Goal: Information Seeking & Learning: Learn about a topic

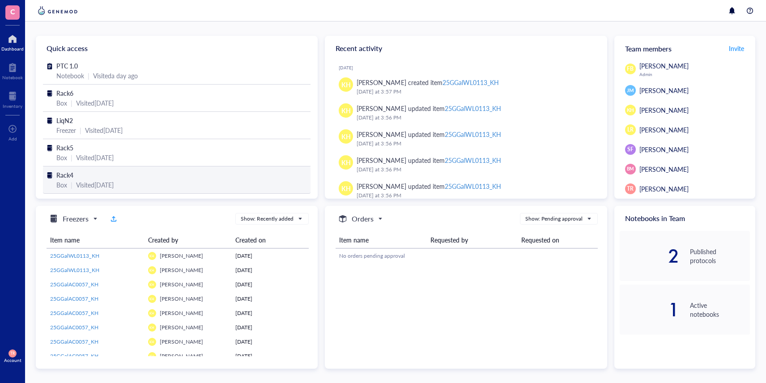
click at [70, 177] on span "Rack4" at bounding box center [64, 174] width 17 height 9
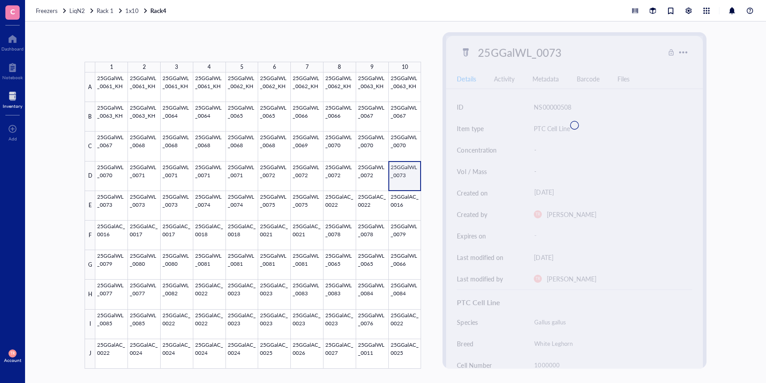
click at [413, 178] on div at bounding box center [258, 220] width 326 height 296
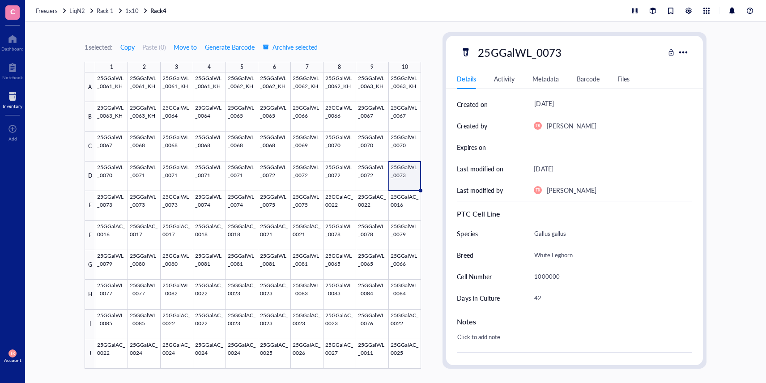
scroll to position [89, 0]
click at [110, 210] on div at bounding box center [258, 220] width 326 height 296
click at [154, 206] on div at bounding box center [258, 220] width 326 height 296
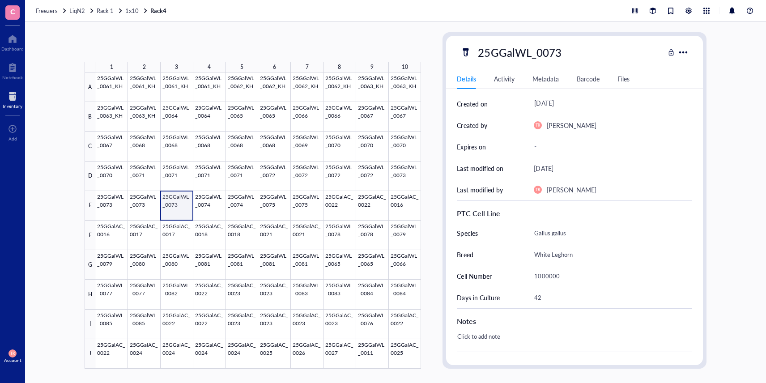
click at [174, 206] on div at bounding box center [258, 220] width 326 height 296
click at [129, 9] on span "1x10" at bounding box center [131, 10] width 13 height 9
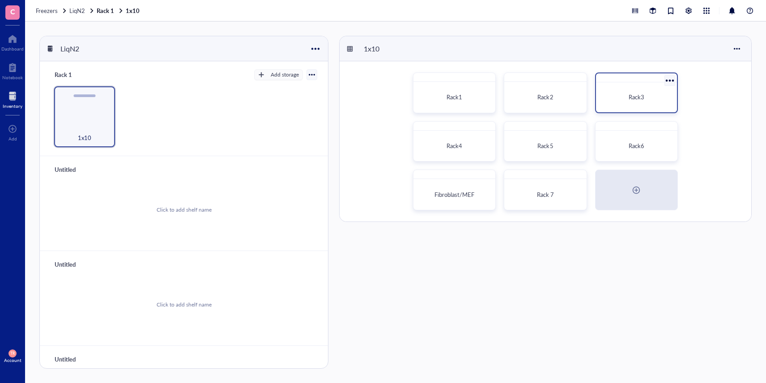
click at [630, 103] on div "Rack3" at bounding box center [637, 97] width 74 height 23
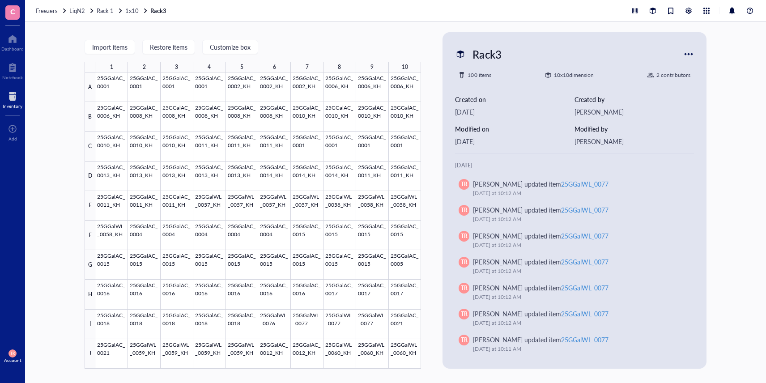
scroll to position [28, 0]
click at [131, 10] on span "1x10" at bounding box center [131, 10] width 13 height 9
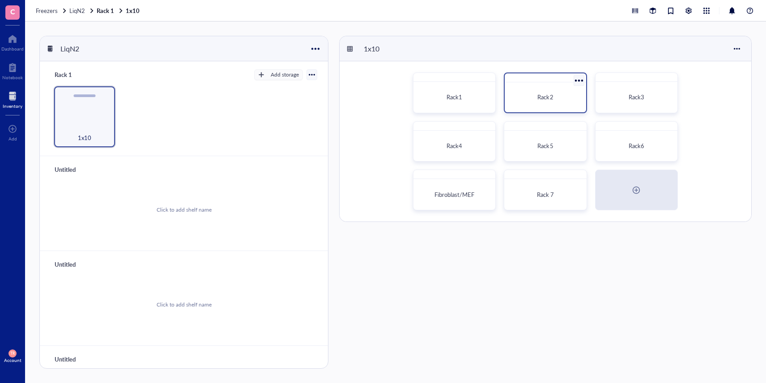
click at [561, 106] on div "Rack2" at bounding box center [545, 97] width 74 height 23
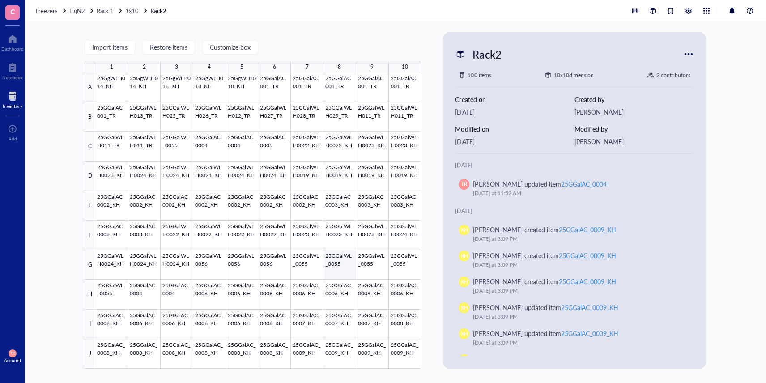
click at [342, 272] on div at bounding box center [258, 220] width 326 height 296
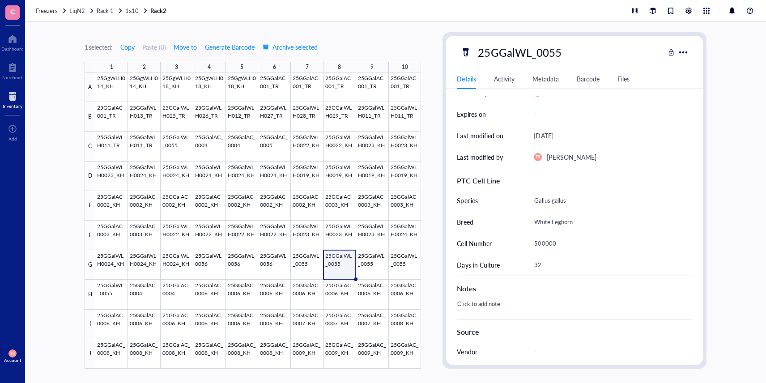
scroll to position [127, 0]
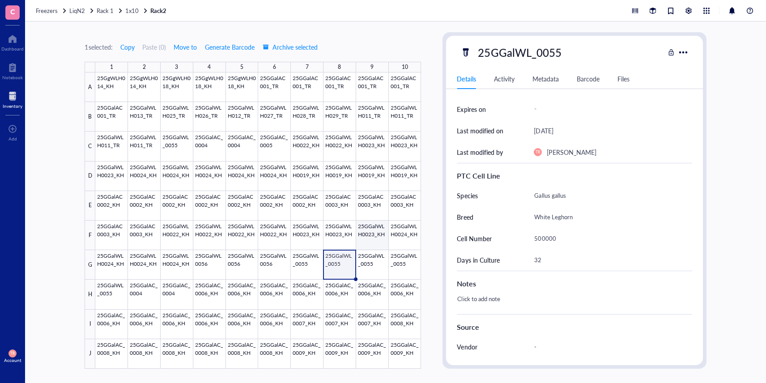
click at [366, 272] on div at bounding box center [258, 220] width 326 height 296
click at [402, 261] on div at bounding box center [258, 220] width 326 height 296
click at [109, 303] on div at bounding box center [258, 220] width 326 height 296
click at [206, 267] on div at bounding box center [258, 220] width 326 height 296
click at [251, 267] on div at bounding box center [258, 220] width 326 height 296
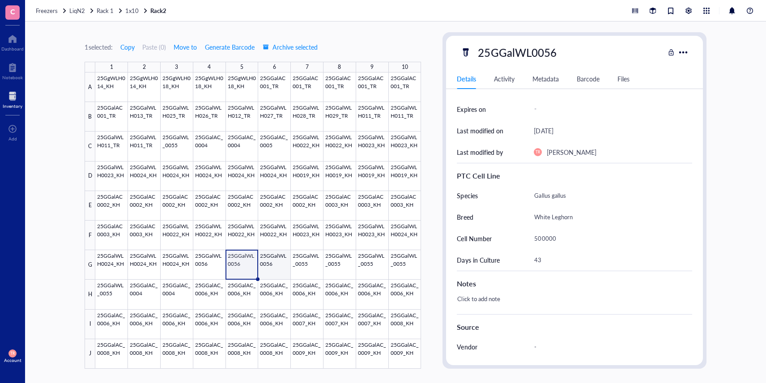
click at [290, 267] on div at bounding box center [258, 220] width 326 height 296
click at [307, 266] on div at bounding box center [258, 220] width 326 height 296
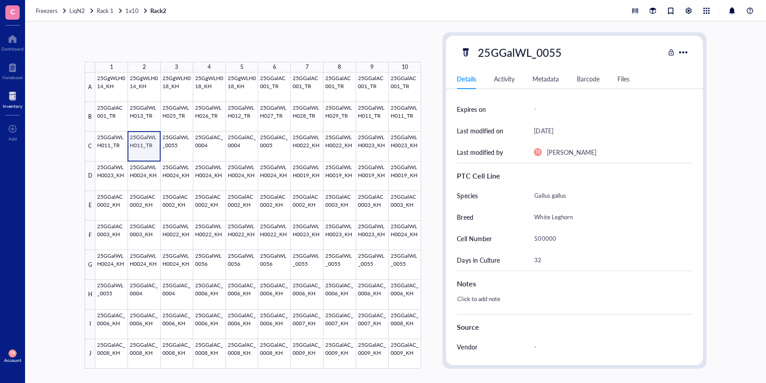
click at [130, 148] on div at bounding box center [258, 220] width 326 height 296
click at [110, 149] on div at bounding box center [258, 220] width 326 height 296
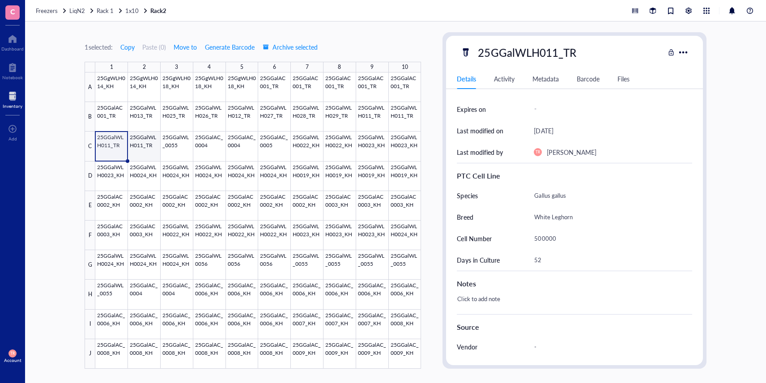
click at [130, 148] on div at bounding box center [258, 220] width 326 height 296
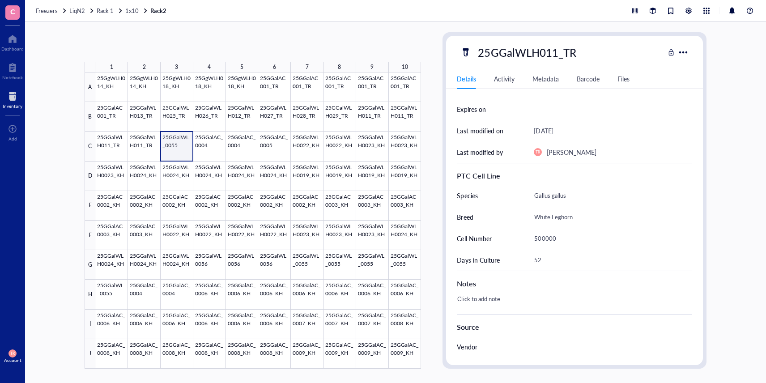
click at [180, 147] on div at bounding box center [258, 220] width 326 height 296
click at [213, 146] on div at bounding box center [258, 220] width 326 height 296
click at [255, 153] on div at bounding box center [258, 220] width 326 height 296
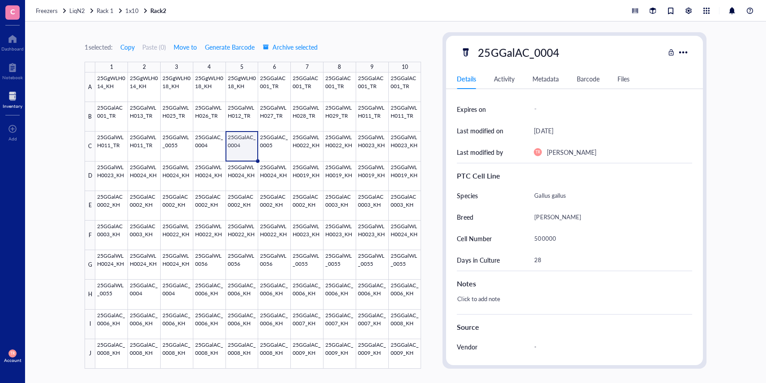
click at [281, 151] on div at bounding box center [258, 220] width 326 height 296
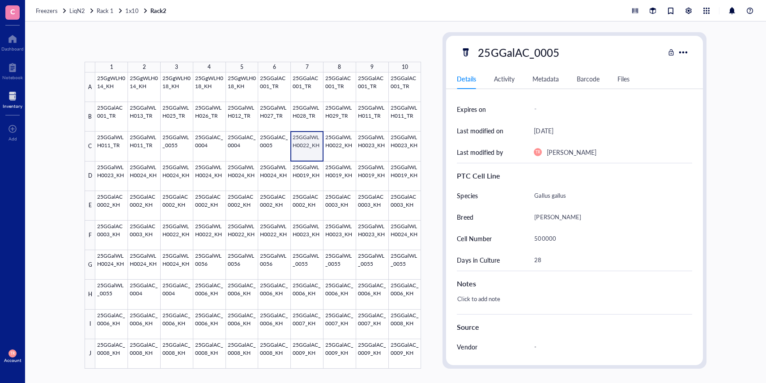
click at [306, 149] on div at bounding box center [258, 220] width 326 height 296
click at [336, 146] on div at bounding box center [258, 220] width 326 height 296
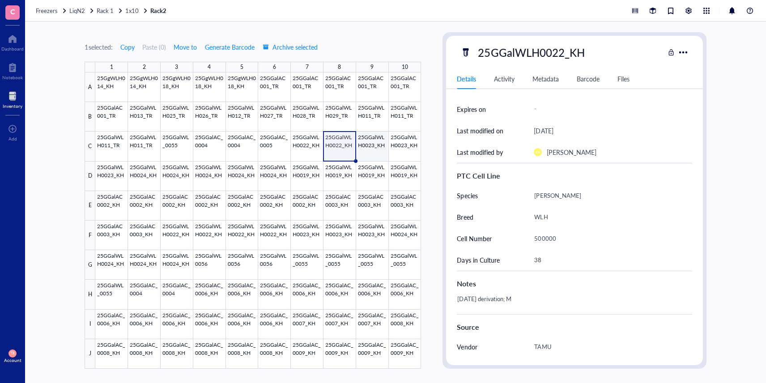
click at [371, 146] on div at bounding box center [258, 220] width 326 height 296
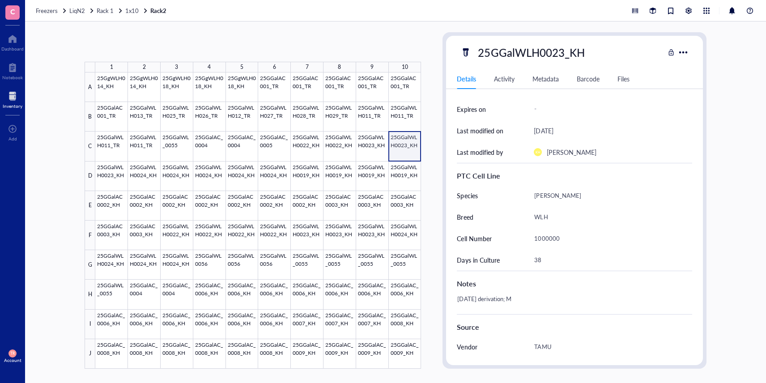
click at [405, 146] on div at bounding box center [258, 220] width 326 height 296
click at [242, 182] on div at bounding box center [258, 220] width 326 height 296
click at [198, 179] on div at bounding box center [258, 220] width 326 height 296
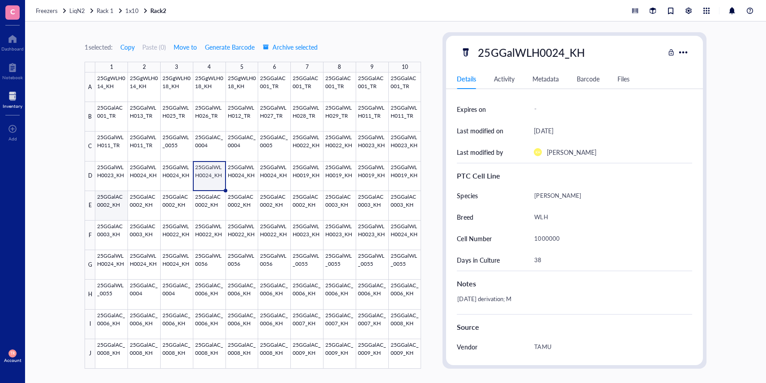
click at [111, 218] on div at bounding box center [258, 220] width 326 height 296
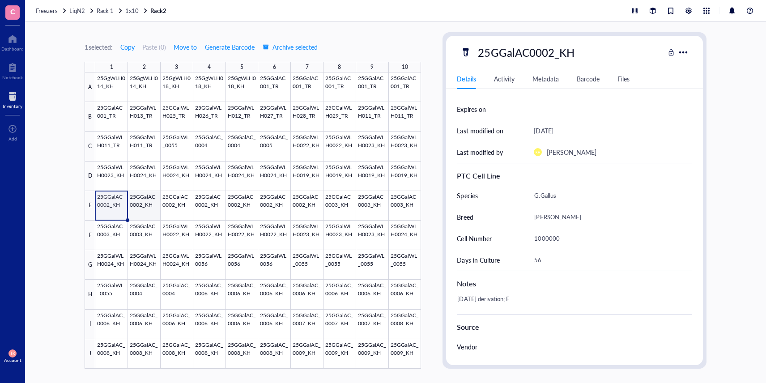
click at [145, 213] on div at bounding box center [258, 220] width 326 height 296
click at [268, 235] on div at bounding box center [258, 220] width 326 height 296
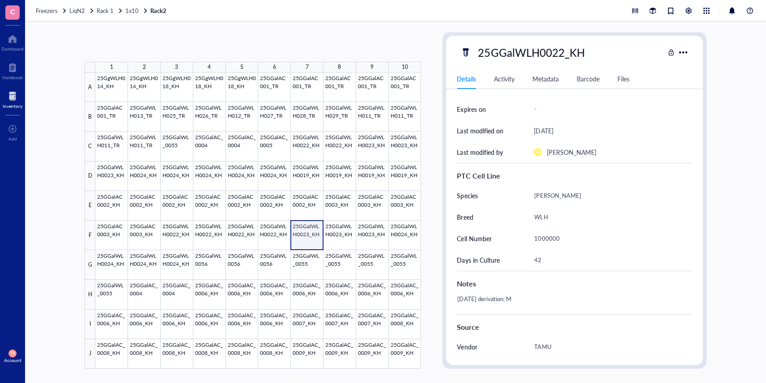
click at [316, 234] on div at bounding box center [258, 220] width 326 height 296
click at [354, 236] on div at bounding box center [258, 220] width 326 height 296
click at [309, 116] on div at bounding box center [258, 220] width 326 height 296
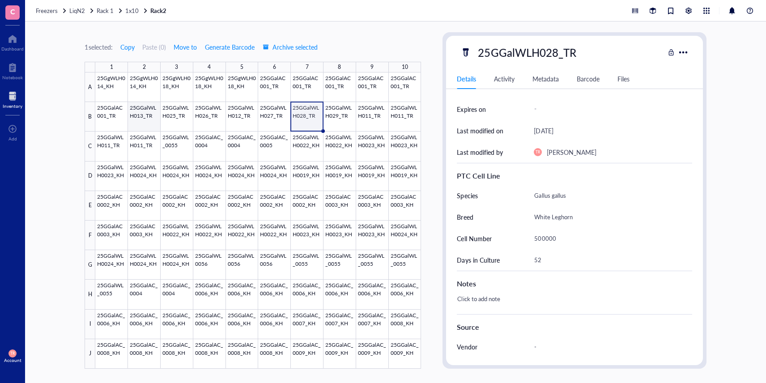
click at [145, 118] on div at bounding box center [258, 220] width 326 height 296
click at [129, 9] on span "1x10" at bounding box center [131, 10] width 13 height 9
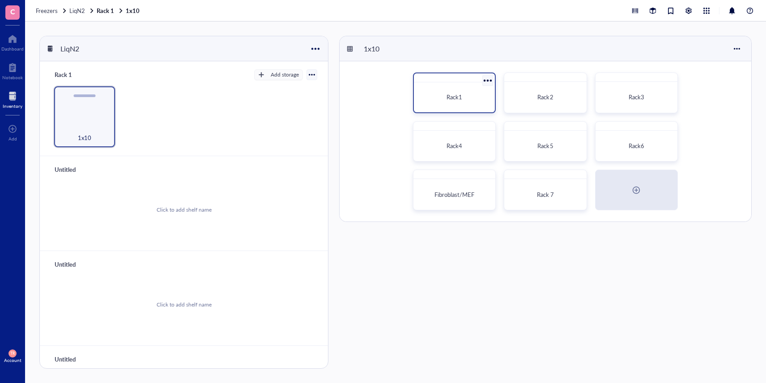
click at [442, 92] on div "Rack1" at bounding box center [454, 97] width 74 height 23
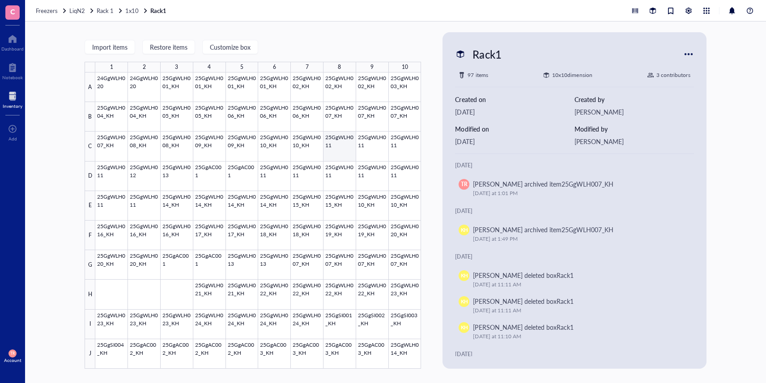
click at [337, 153] on div at bounding box center [258, 220] width 326 height 296
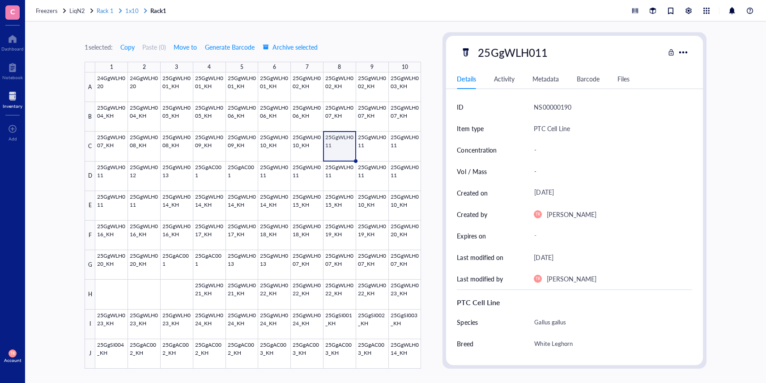
click at [134, 12] on span "1x10" at bounding box center [131, 10] width 13 height 9
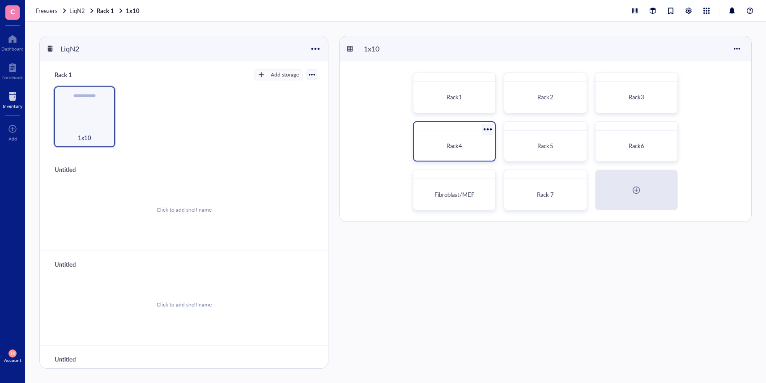
click at [441, 142] on div "Rack4" at bounding box center [454, 145] width 67 height 9
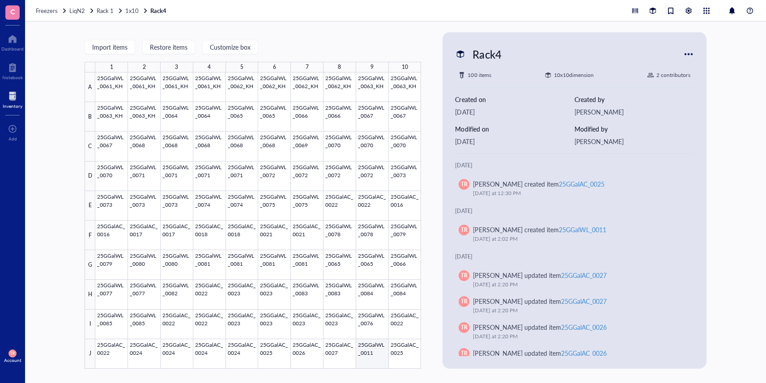
click at [369, 355] on div at bounding box center [258, 220] width 326 height 296
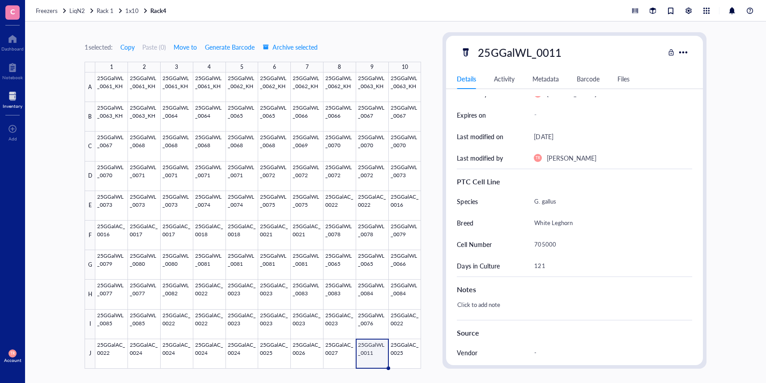
scroll to position [123, 0]
click at [136, 10] on span "1x10" at bounding box center [131, 10] width 13 height 9
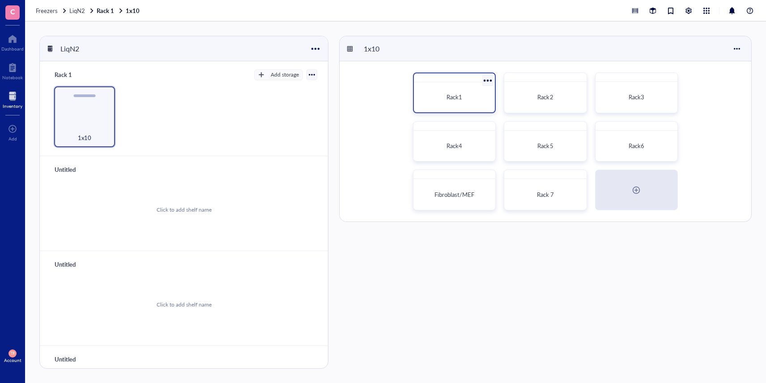
click at [438, 98] on div "Rack1" at bounding box center [454, 97] width 67 height 9
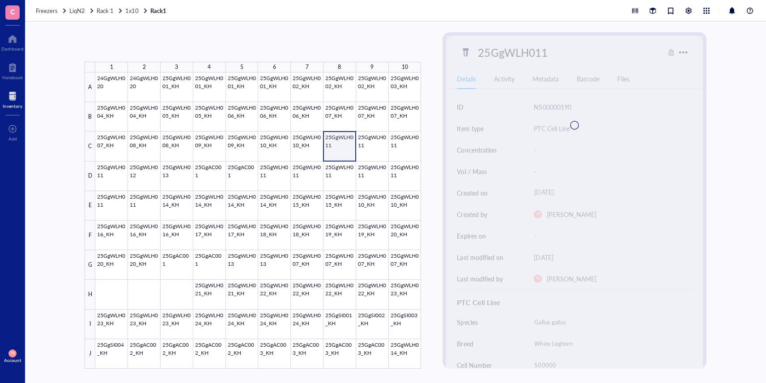
click at [327, 151] on div at bounding box center [258, 220] width 326 height 296
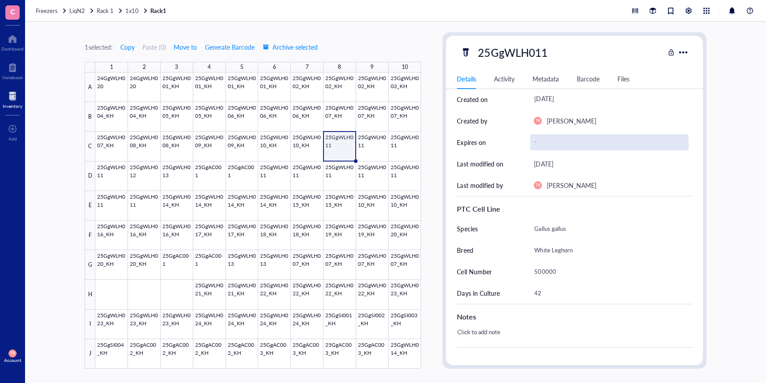
scroll to position [96, 0]
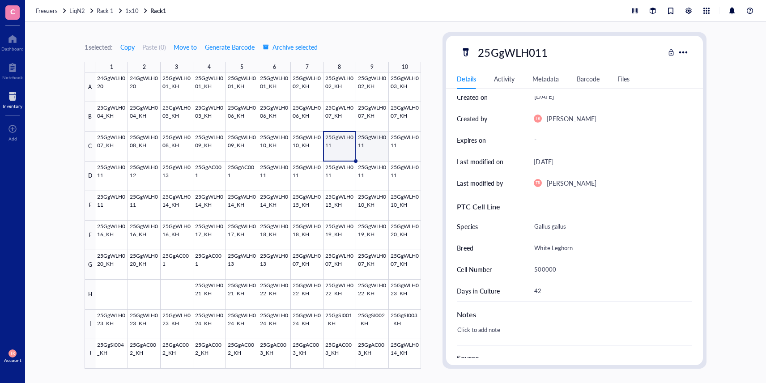
click at [379, 149] on div at bounding box center [258, 220] width 326 height 296
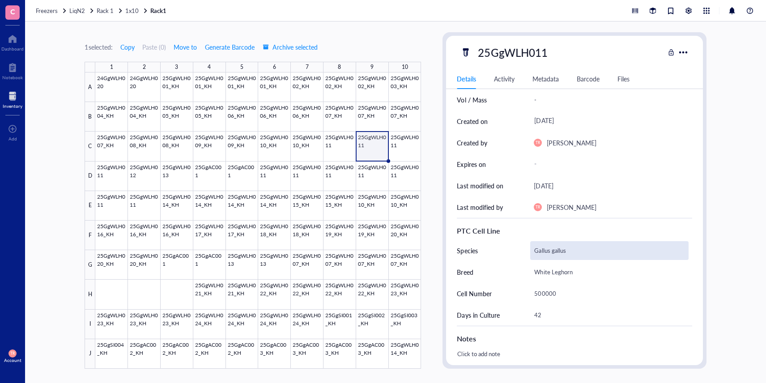
scroll to position [29, 0]
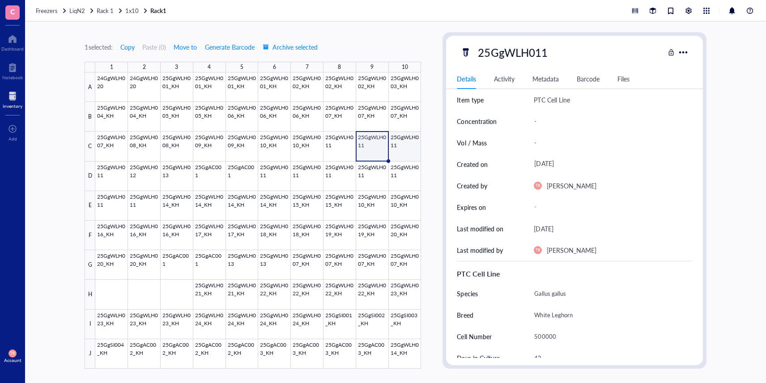
click at [412, 148] on div at bounding box center [258, 220] width 326 height 296
click at [361, 172] on div at bounding box center [258, 220] width 326 height 296
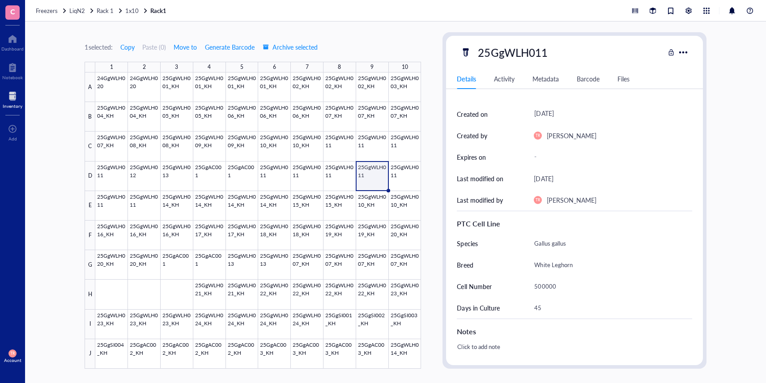
scroll to position [55, 0]
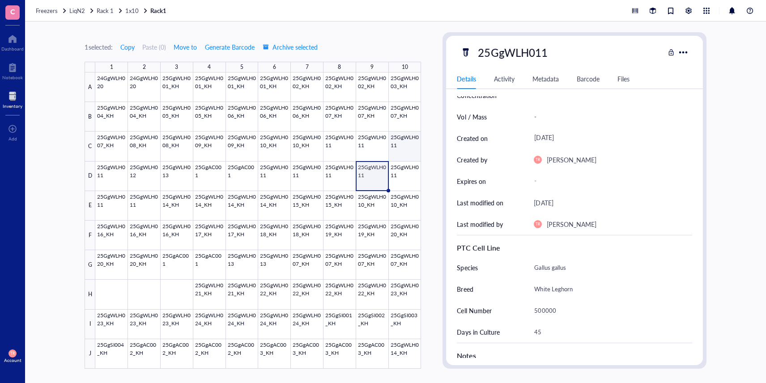
click at [392, 149] on div at bounding box center [258, 220] width 326 height 296
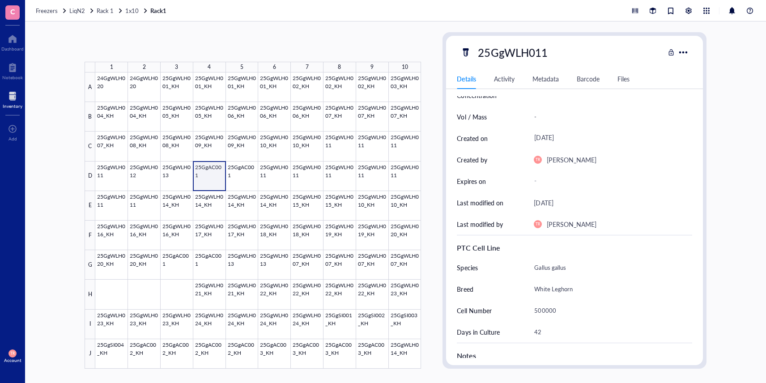
click at [204, 179] on div at bounding box center [258, 220] width 326 height 296
click at [241, 178] on div at bounding box center [258, 220] width 326 height 296
click at [213, 178] on div at bounding box center [258, 220] width 326 height 296
click at [111, 175] on div at bounding box center [258, 220] width 326 height 296
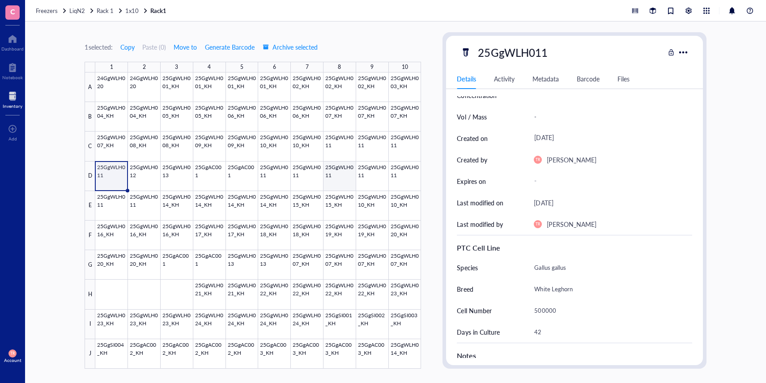
click at [342, 157] on div at bounding box center [258, 220] width 326 height 296
click at [378, 152] on div at bounding box center [258, 220] width 326 height 296
click at [410, 151] on div at bounding box center [258, 220] width 326 height 296
click at [343, 148] on div at bounding box center [258, 220] width 326 height 296
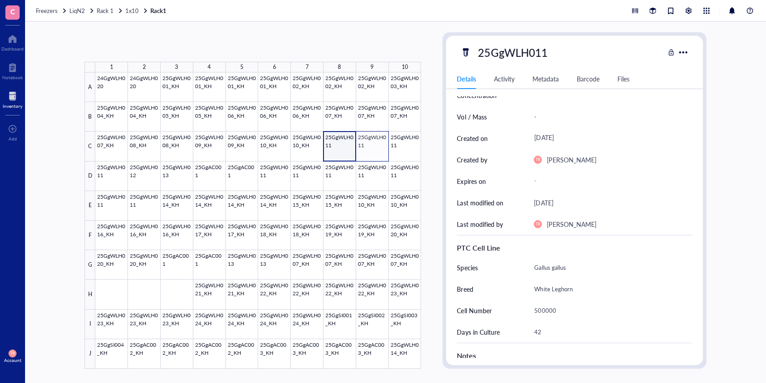
click at [375, 146] on div at bounding box center [258, 220] width 326 height 296
click at [404, 145] on div at bounding box center [258, 220] width 326 height 296
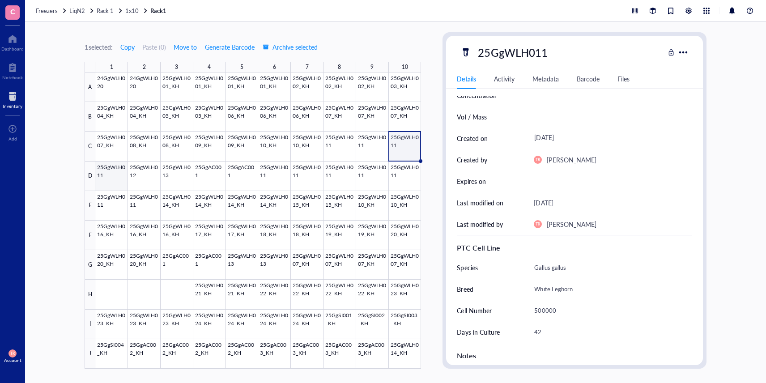
click at [117, 165] on div at bounding box center [258, 220] width 326 height 296
click at [155, 14] on div "Freezers LiqN2 Rack 1 1x10 Rack1" at bounding box center [395, 10] width 741 height 21
click at [142, 11] on div at bounding box center [145, 11] width 6 height 6
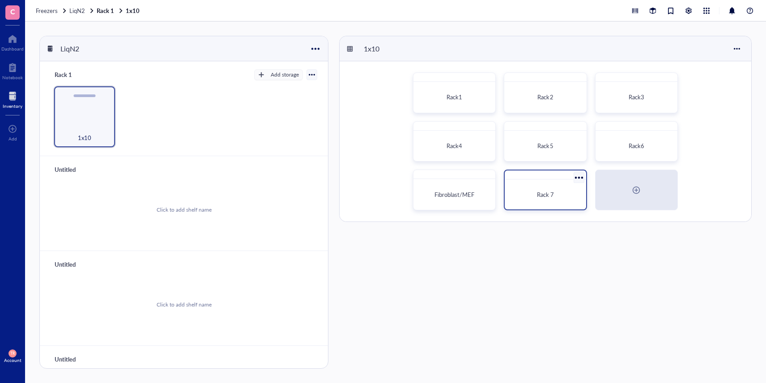
click at [559, 204] on div "Rack 7" at bounding box center [545, 194] width 74 height 23
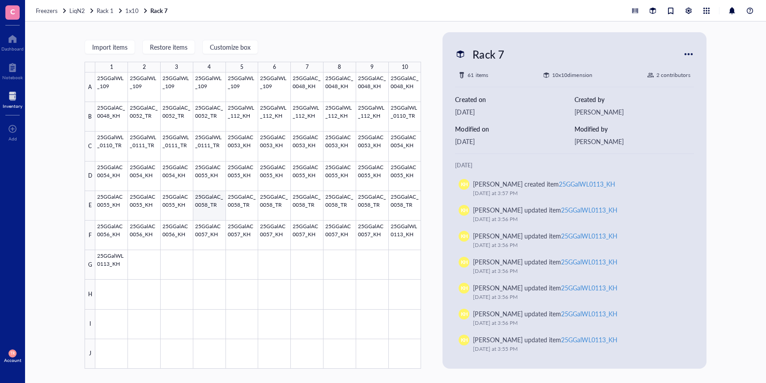
click at [207, 213] on div at bounding box center [258, 220] width 326 height 296
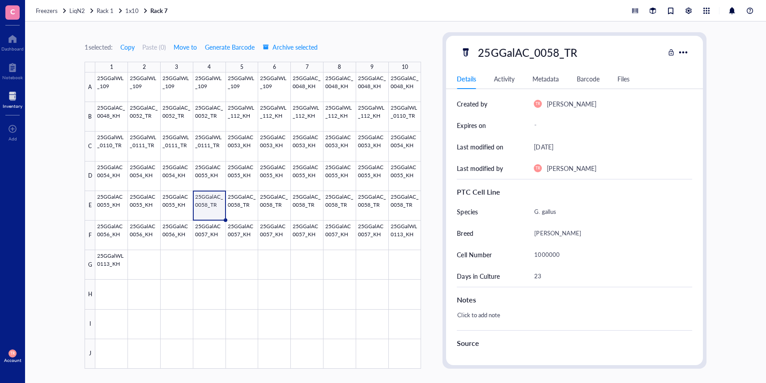
scroll to position [115, 0]
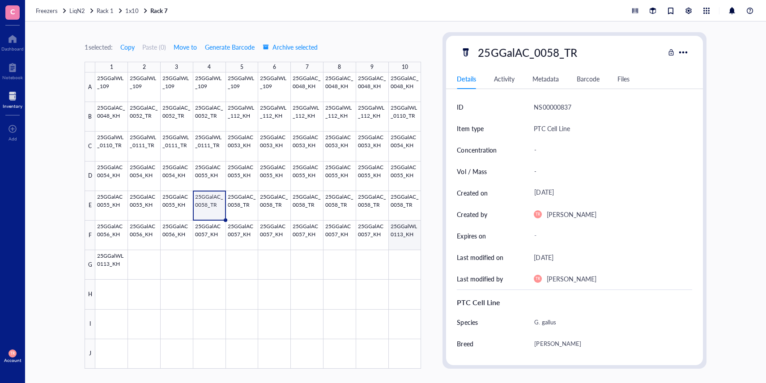
click at [408, 238] on div at bounding box center [258, 220] width 326 height 296
click at [373, 241] on div at bounding box center [258, 220] width 326 height 296
